Goal: Information Seeking & Learning: Learn about a topic

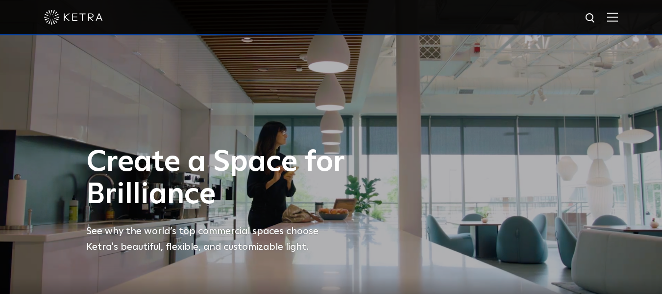
click at [618, 18] on img at bounding box center [612, 16] width 11 height 9
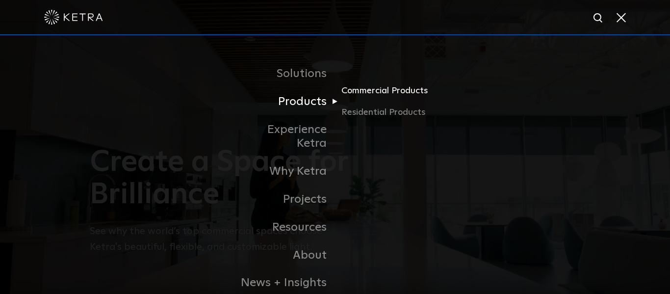
click at [365, 91] on link "Commercial Products" at bounding box center [388, 95] width 94 height 22
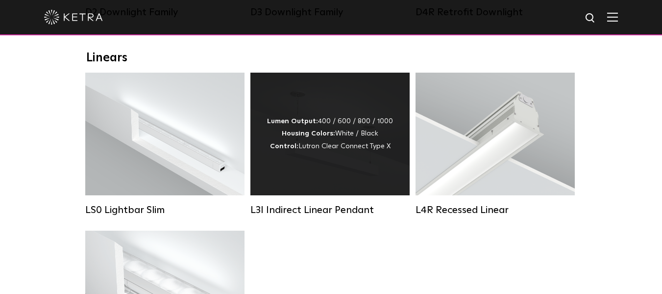
scroll to position [341, 0]
click at [346, 149] on div "Lumen Output: 400 / 600 / 800 / 1000 Housing Colors: White / Black Control: Lut…" at bounding box center [330, 134] width 126 height 37
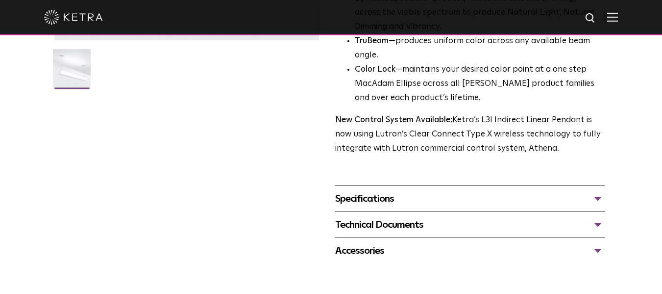
scroll to position [316, 0]
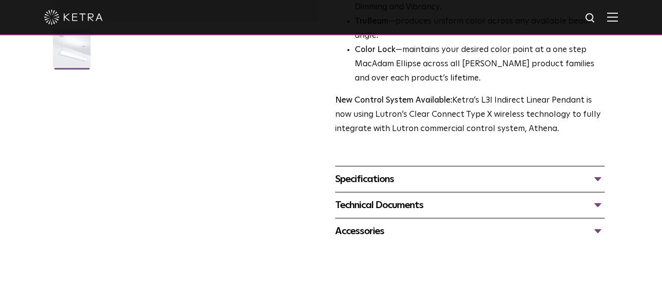
click at [599, 202] on div "Technical Documents" at bounding box center [470, 205] width 270 height 16
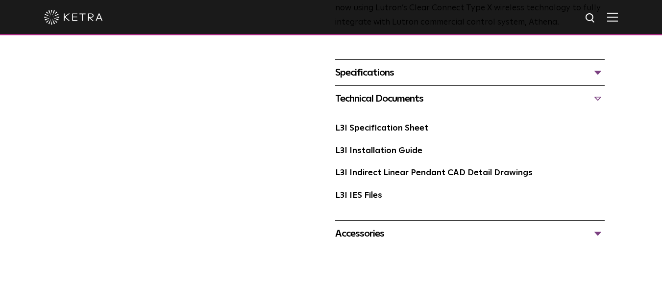
scroll to position [430, 0]
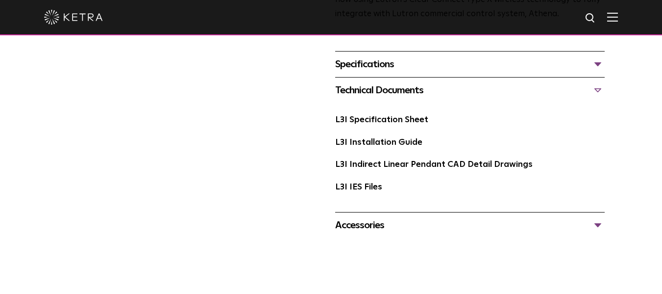
click at [595, 226] on div "Accessories" at bounding box center [470, 225] width 270 height 16
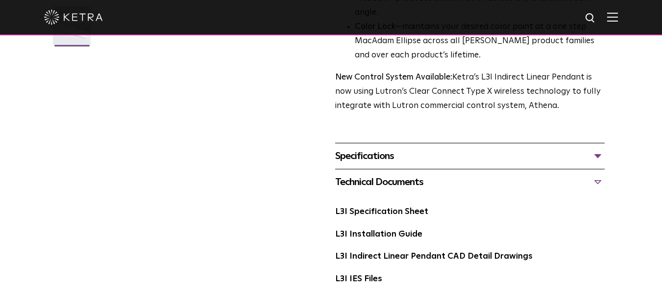
scroll to position [328, 0]
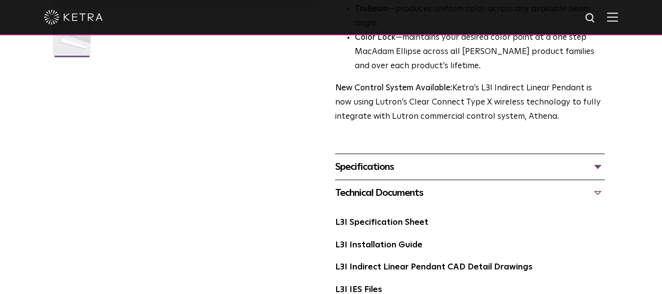
click at [607, 171] on div "L3I Indirect Linear Pendant Availability: Commercial Ketra’s L3I indirect penda…" at bounding box center [331, 107] width 554 height 726
click at [599, 169] on div "Specifications" at bounding box center [470, 167] width 270 height 16
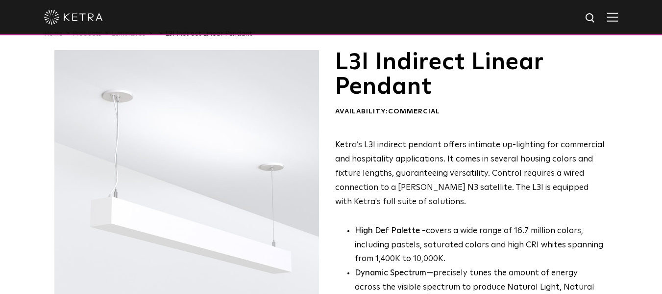
scroll to position [0, 0]
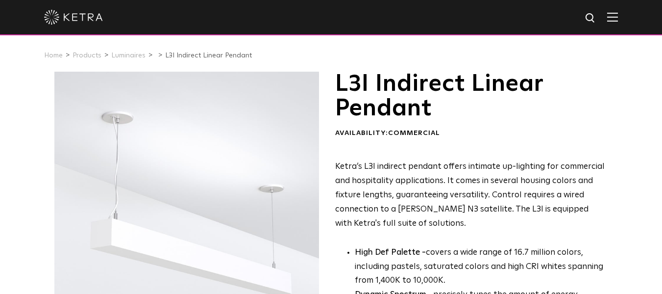
click at [618, 22] on span at bounding box center [612, 17] width 11 height 10
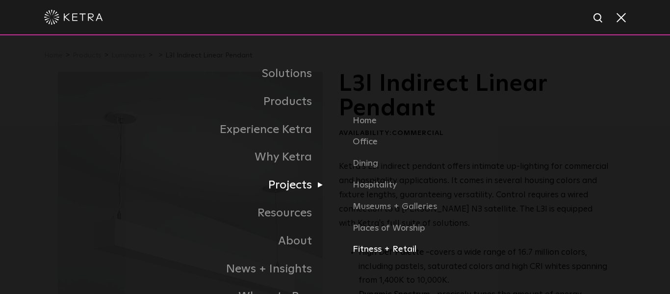
click at [377, 249] on link "Fitness + Retail" at bounding box center [481, 250] width 259 height 14
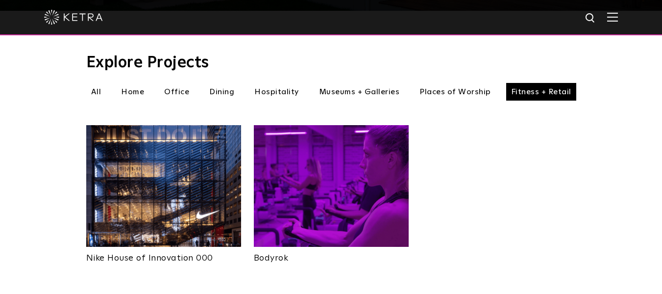
scroll to position [330, 0]
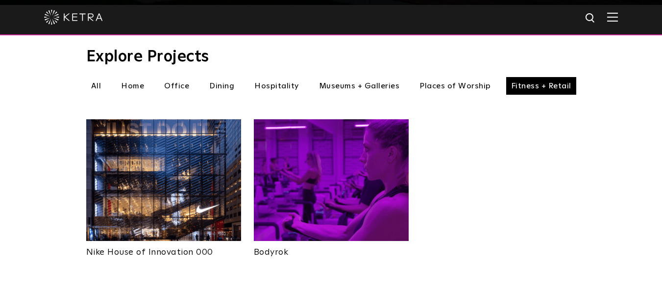
click at [330, 165] on img at bounding box center [331, 180] width 155 height 122
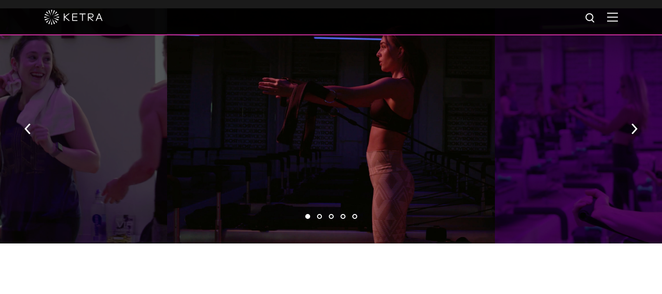
scroll to position [560, 0]
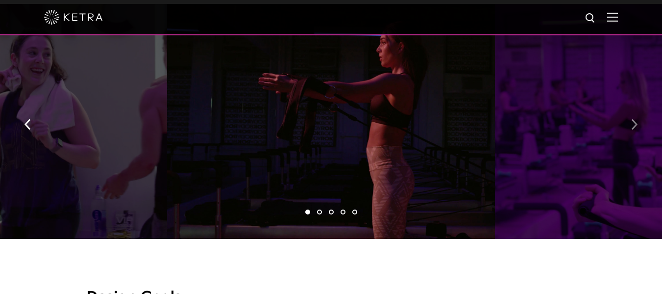
click at [633, 121] on img "button" at bounding box center [634, 124] width 6 height 11
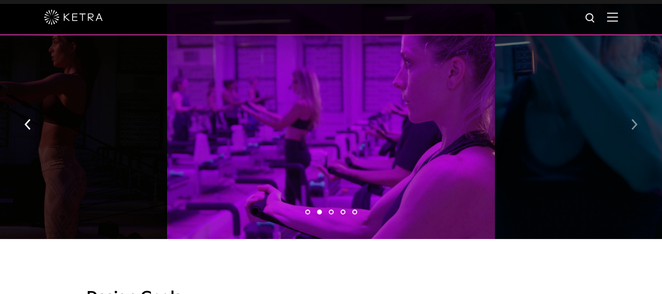
click at [633, 121] on img "button" at bounding box center [634, 124] width 6 height 11
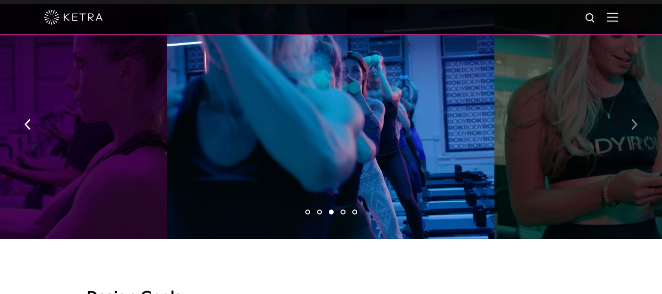
click at [633, 121] on img "button" at bounding box center [634, 124] width 6 height 11
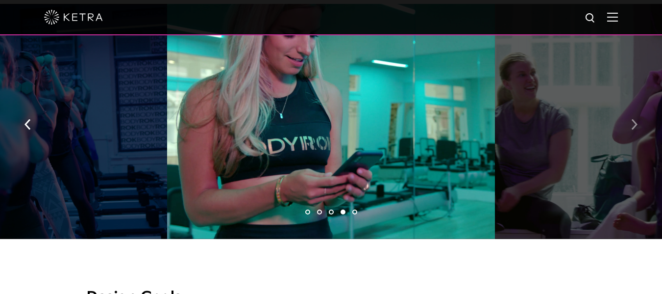
click at [633, 121] on img "button" at bounding box center [634, 124] width 6 height 11
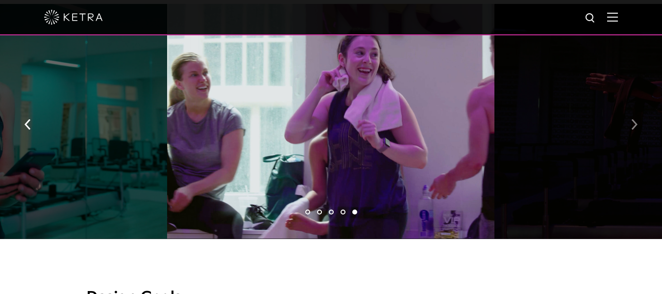
click at [633, 121] on img "button" at bounding box center [634, 124] width 6 height 11
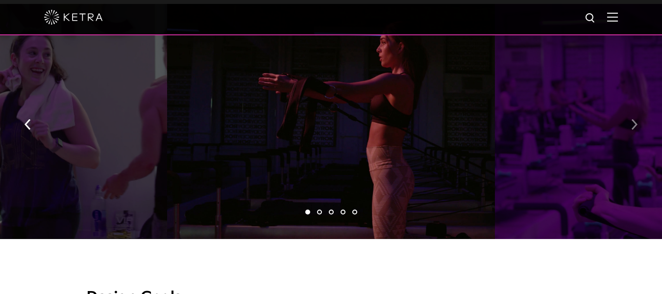
click at [633, 121] on img "button" at bounding box center [634, 124] width 6 height 11
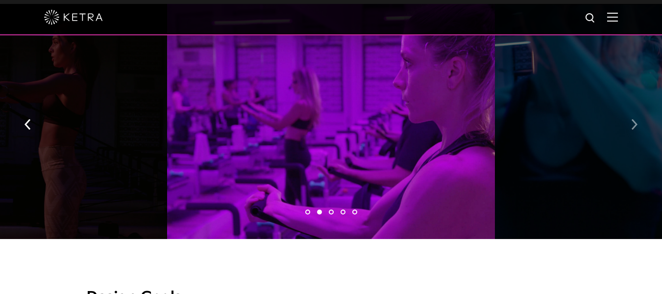
click at [633, 121] on img "button" at bounding box center [634, 124] width 6 height 11
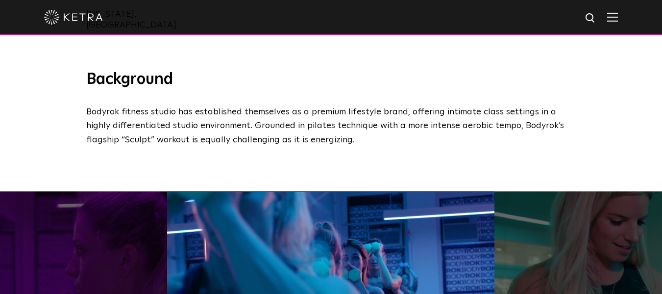
scroll to position [372, 0]
